Goal: Task Accomplishment & Management: Complete application form

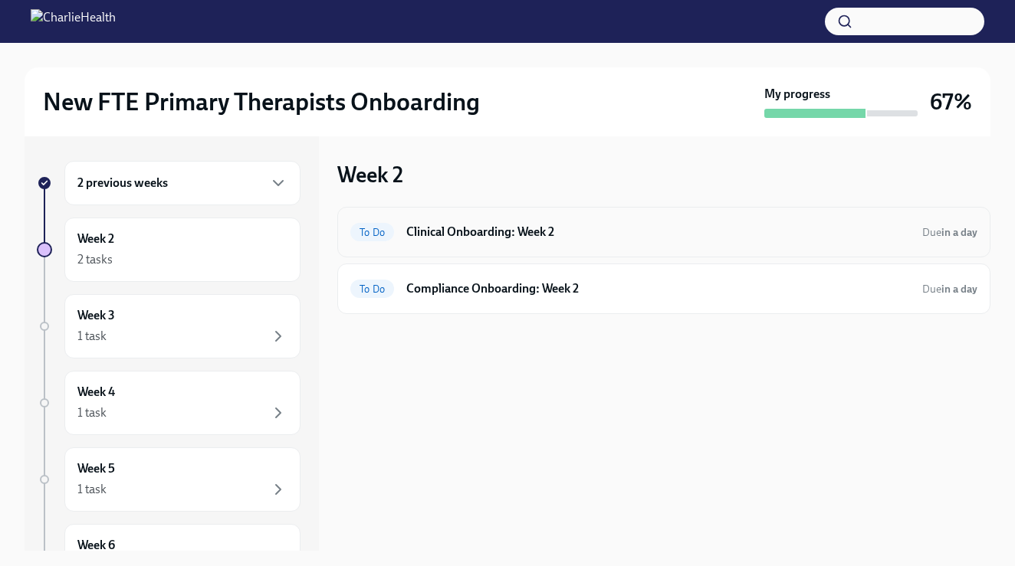
click at [461, 248] on div "To Do Clinical Onboarding: Week 2 Due in a day" at bounding box center [663, 232] width 653 height 51
click at [463, 228] on h6 "Clinical Onboarding: Week 2" at bounding box center [658, 232] width 504 height 17
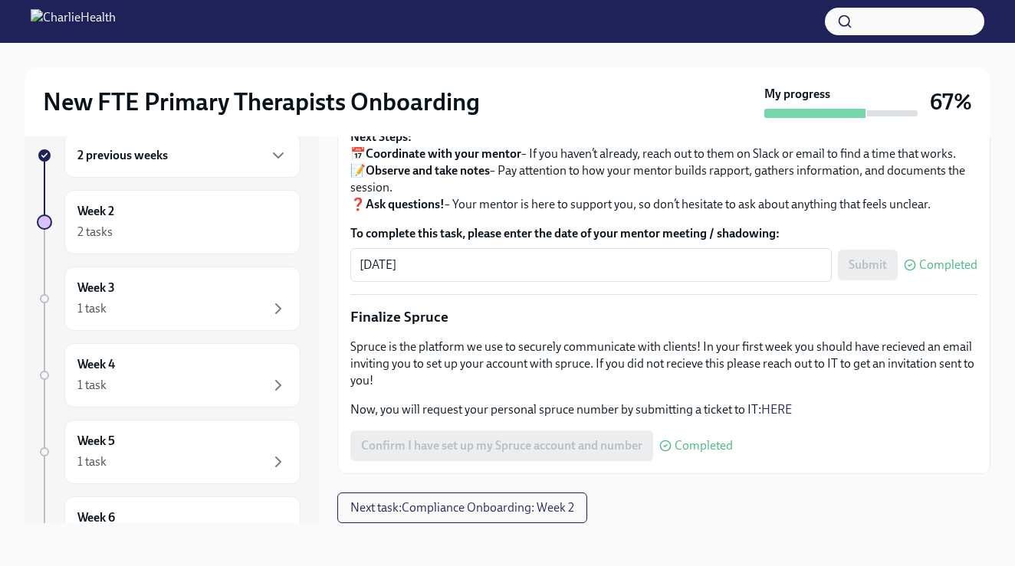
scroll to position [28, 0]
click at [219, 202] on div "Week 2 2 tasks" at bounding box center [182, 222] width 236 height 64
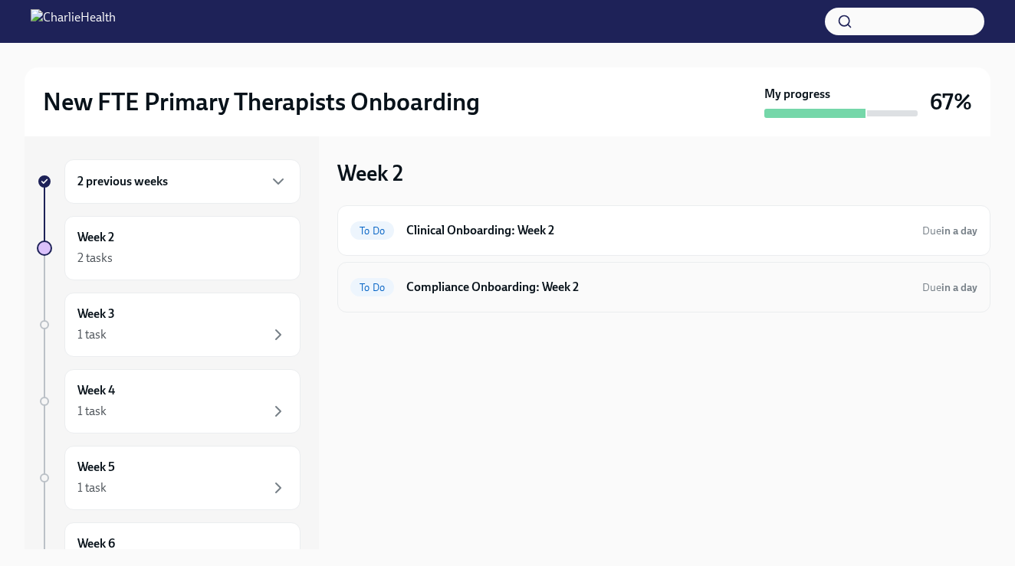
click at [461, 303] on div "To Do Compliance Onboarding: Week 2 Due in a day" at bounding box center [663, 287] width 653 height 51
click at [452, 294] on h6 "Compliance Onboarding: Week 2" at bounding box center [658, 287] width 504 height 17
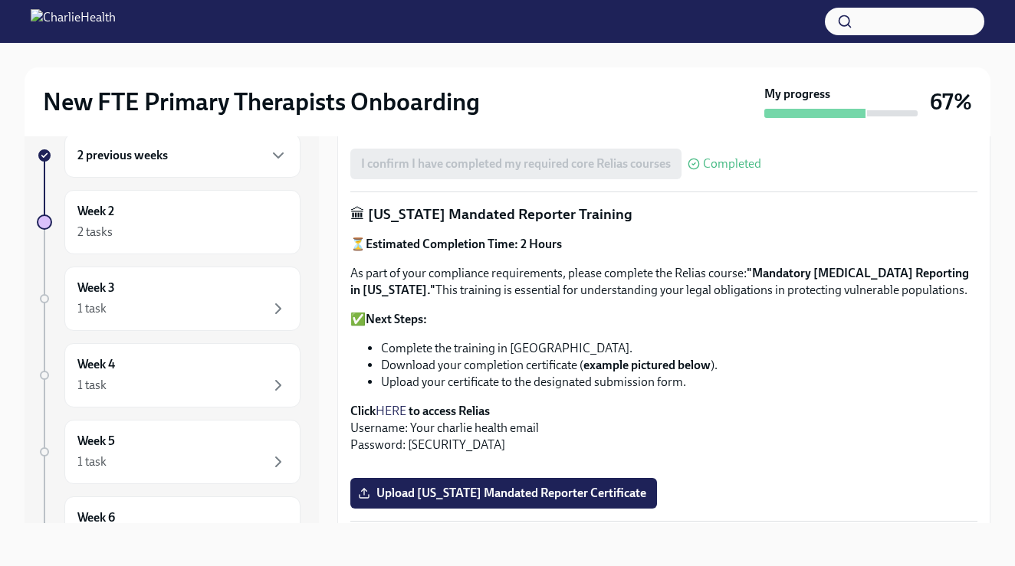
scroll to position [705, 0]
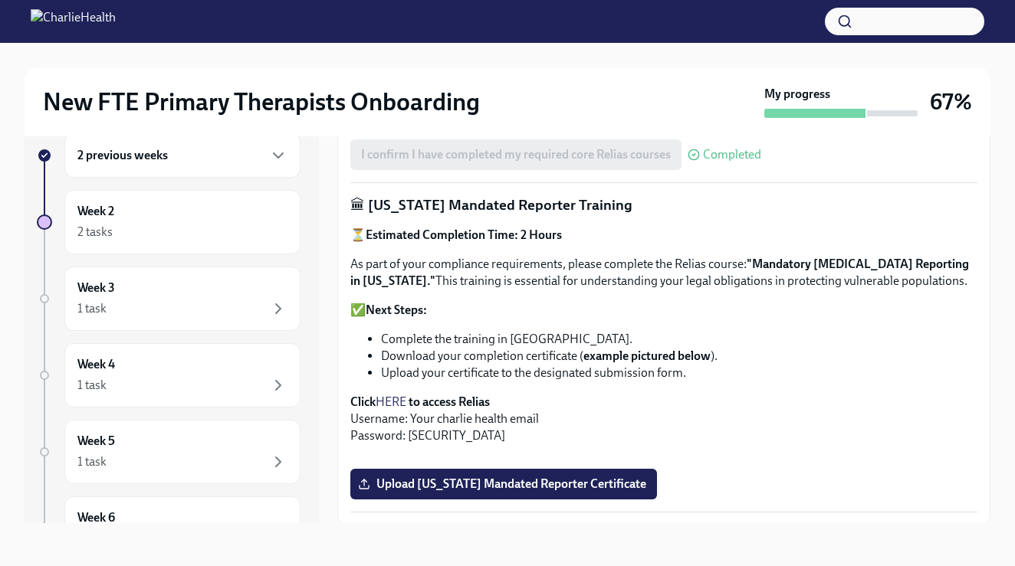
click at [396, 395] on link "HERE" at bounding box center [391, 402] width 31 height 15
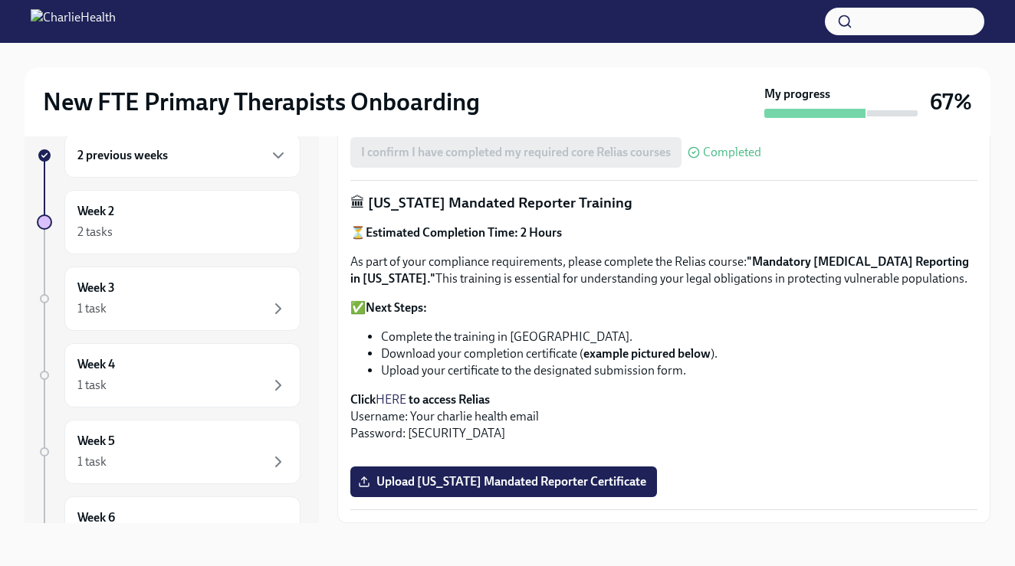
scroll to position [1094, 0]
click at [582, 483] on span "Upload [US_STATE] Mandated Reporter Certificate" at bounding box center [503, 481] width 285 height 15
click at [0, 0] on input "Upload [US_STATE] Mandated Reporter Certificate" at bounding box center [0, 0] width 0 height 0
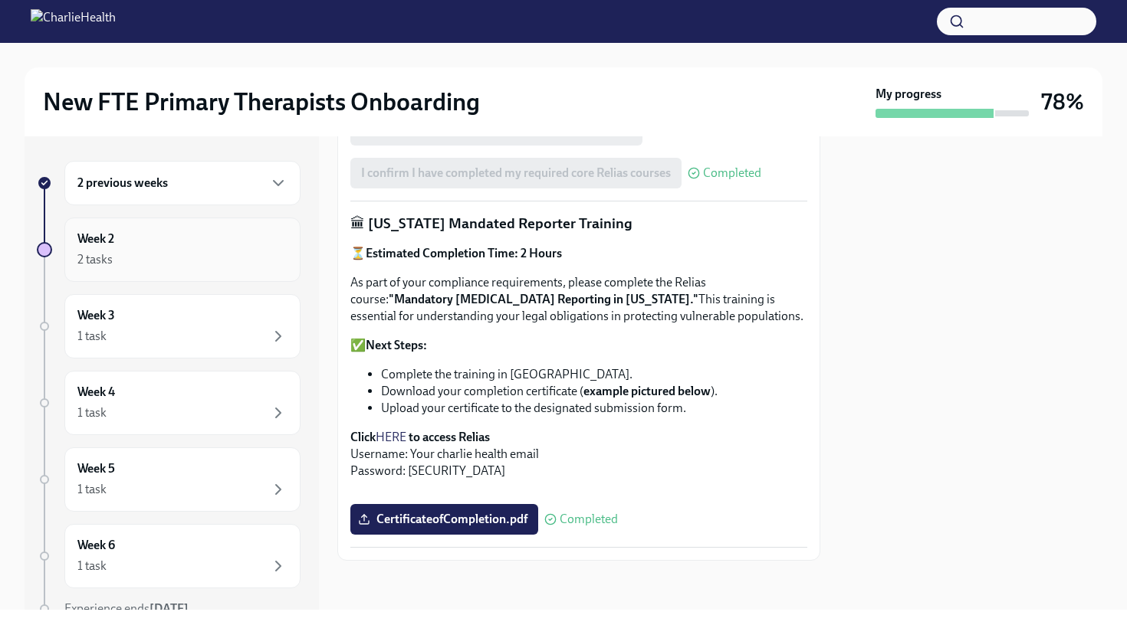
scroll to position [1047, 0]
click at [217, 253] on div "2 tasks" at bounding box center [182, 260] width 210 height 18
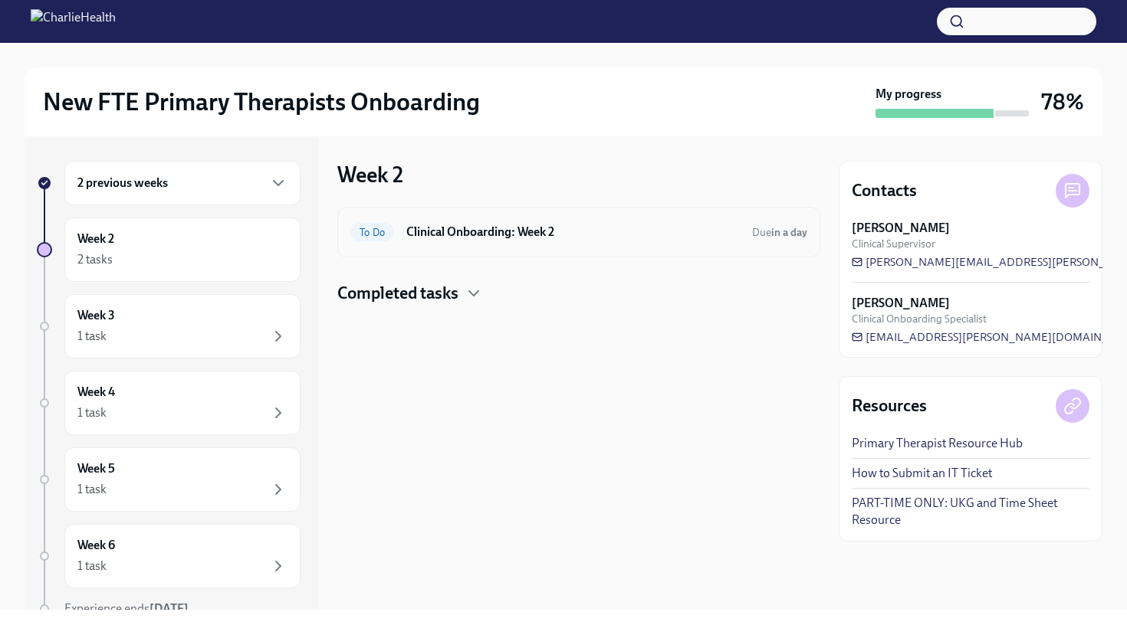
click at [454, 241] on div "To Do Clinical Onboarding: Week 2 Due in a day" at bounding box center [578, 232] width 457 height 25
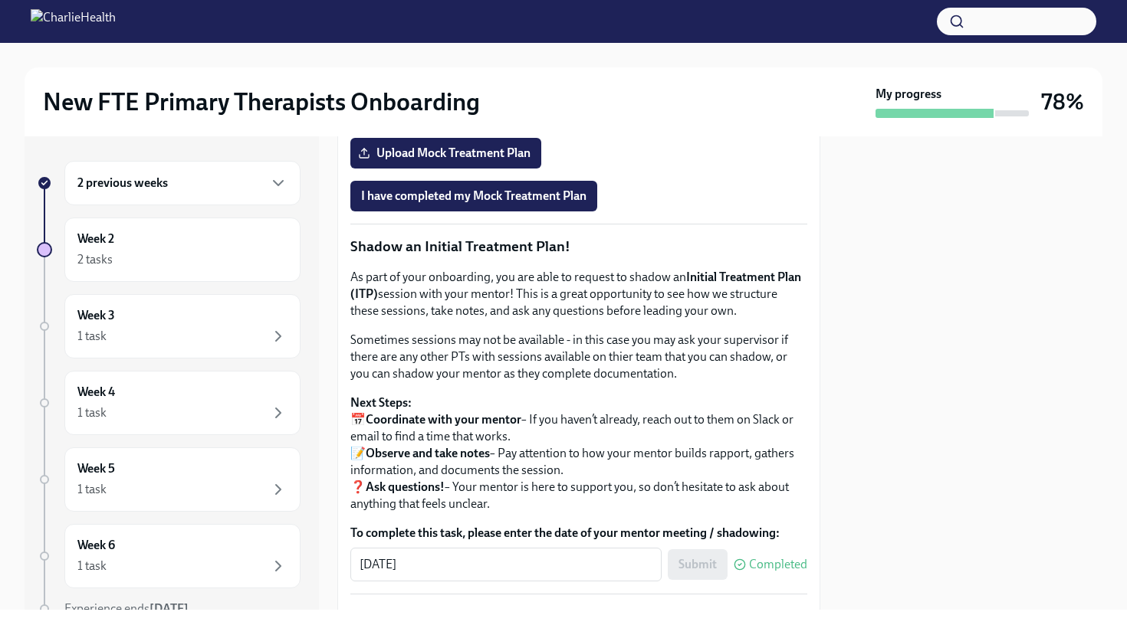
scroll to position [1330, 0]
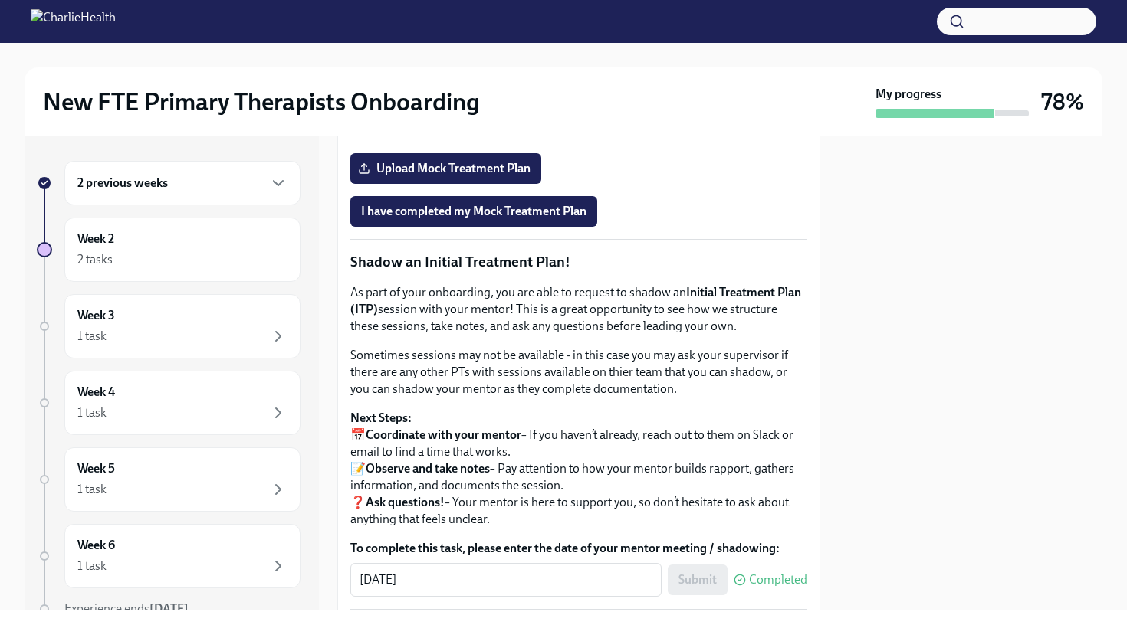
click at [437, 133] on span "Onboarding Mock Treatment Plan" at bounding box center [458, 125] width 195 height 15
click at [504, 219] on span "I have completed my Mock Treatment Plan" at bounding box center [473, 211] width 225 height 15
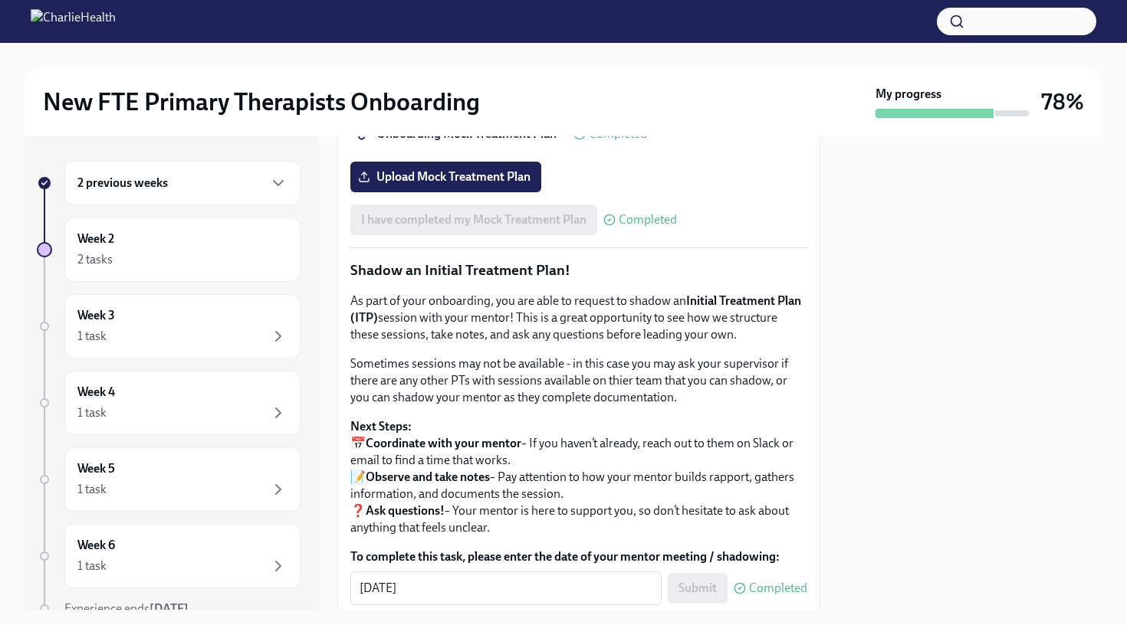
scroll to position [1334, 0]
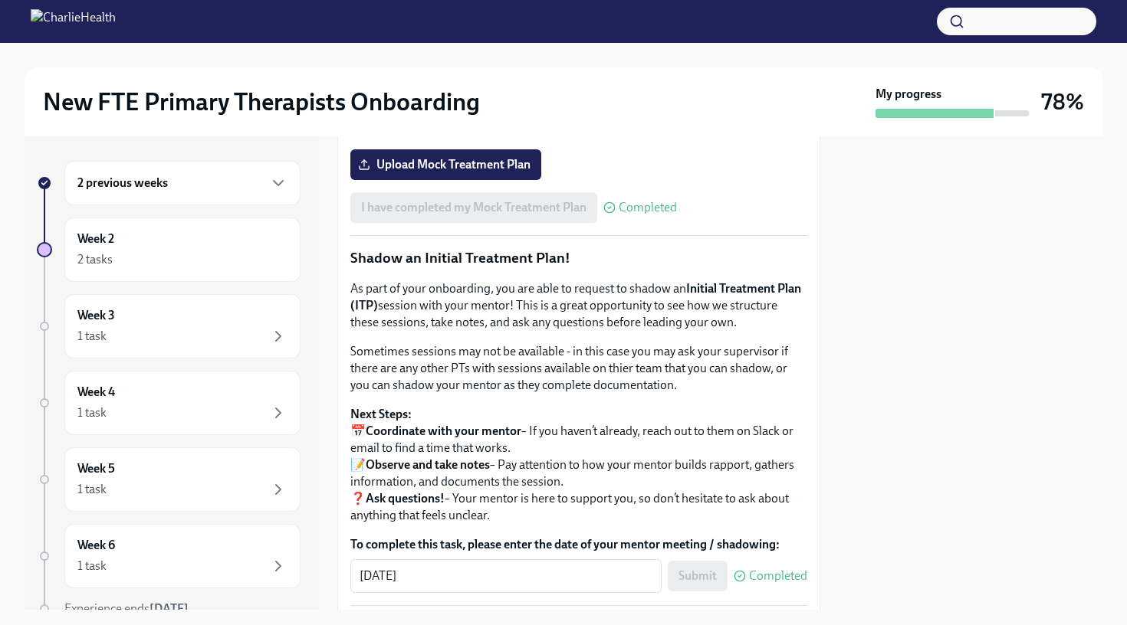
click at [696, 1] on div at bounding box center [563, 21] width 1127 height 43
click at [483, 180] on label "Upload Mock Treatment Plan" at bounding box center [445, 164] width 191 height 31
click at [0, 0] on input "Upload Mock Treatment Plan" at bounding box center [0, 0] width 0 height 0
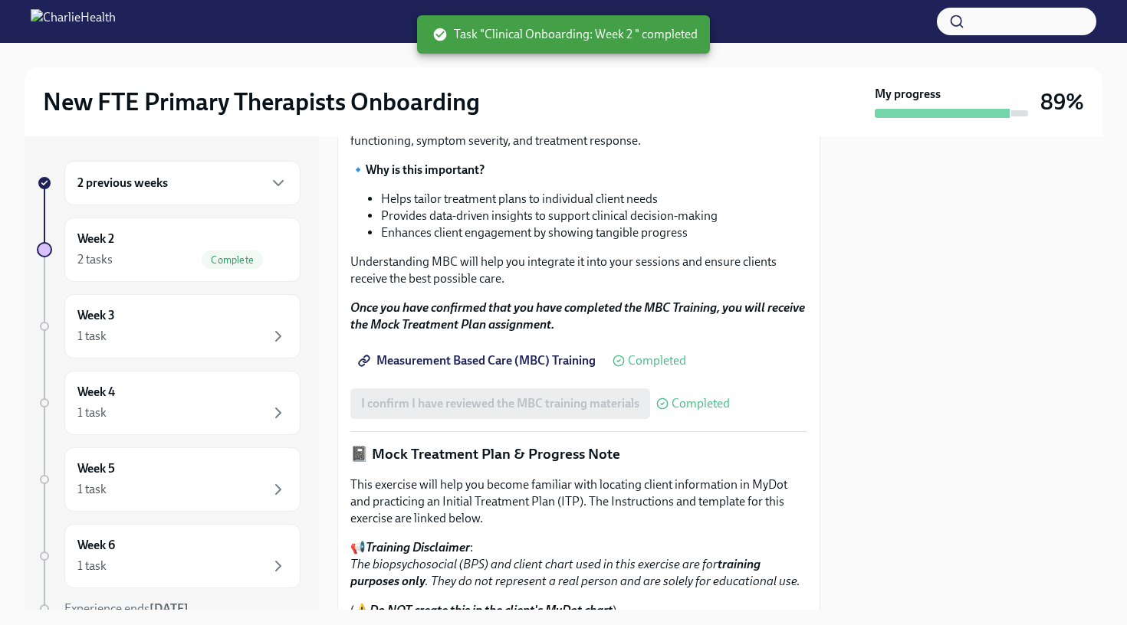
scroll to position [228, 0]
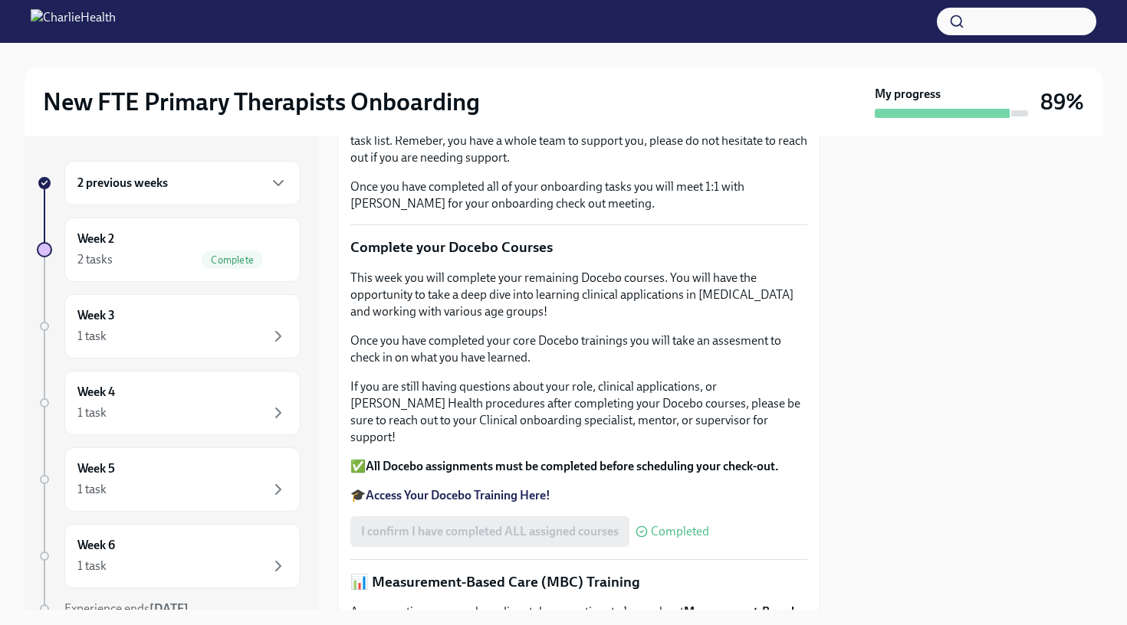
click at [270, 192] on div "2 previous weeks" at bounding box center [182, 183] width 236 height 44
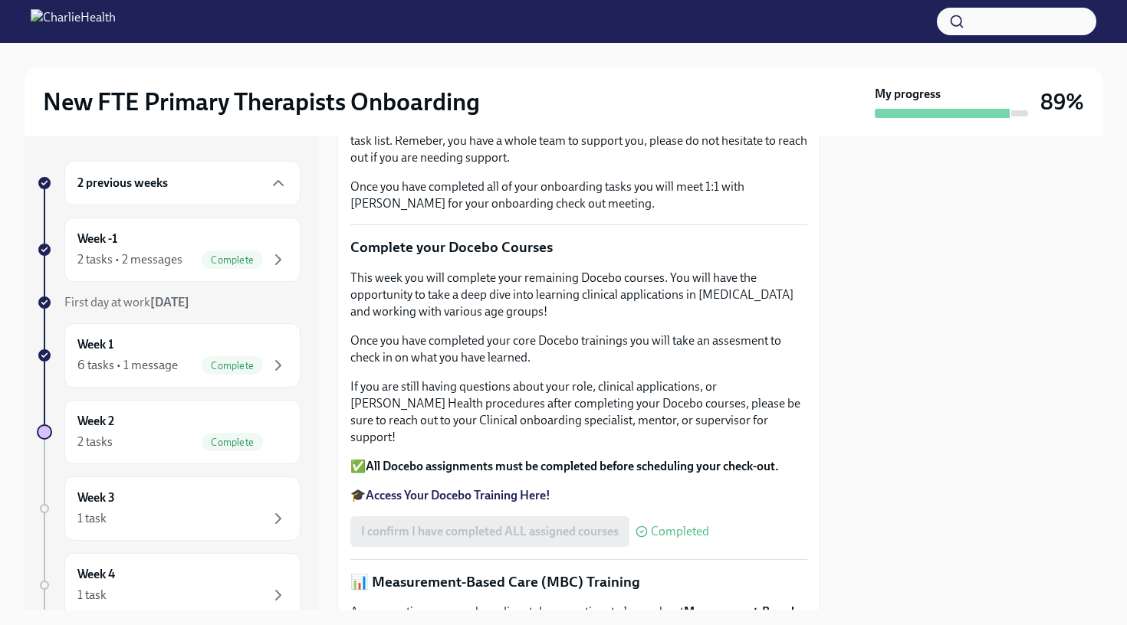
click at [270, 192] on div "2 previous weeks" at bounding box center [182, 183] width 236 height 44
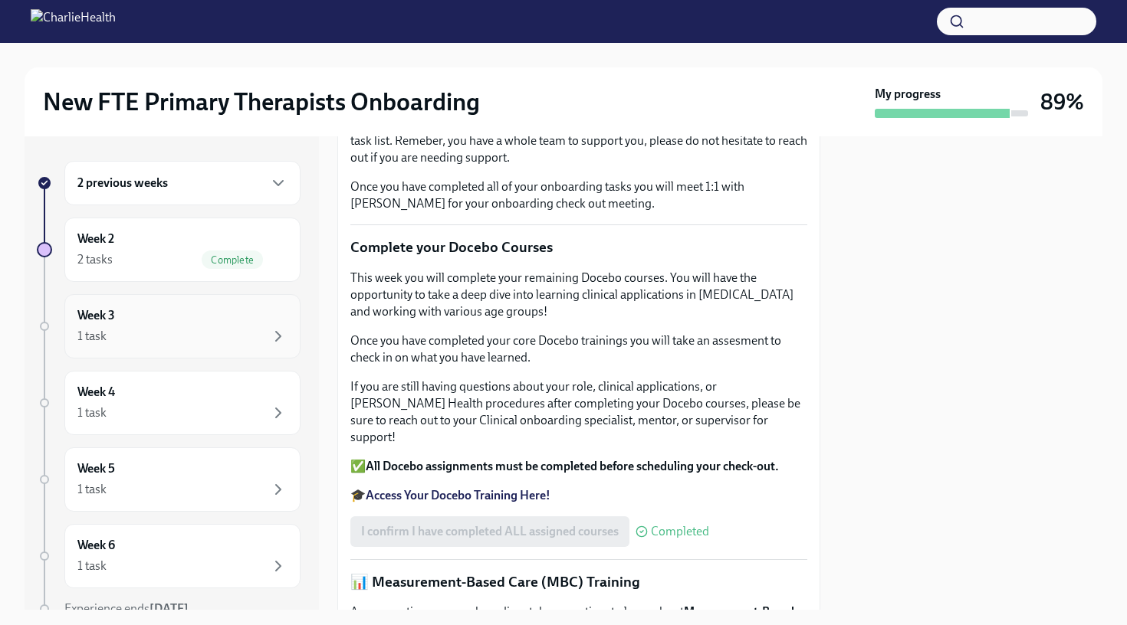
click at [281, 315] on div "Week 3 1 task" at bounding box center [182, 326] width 210 height 38
